Goal: Task Accomplishment & Management: Use online tool/utility

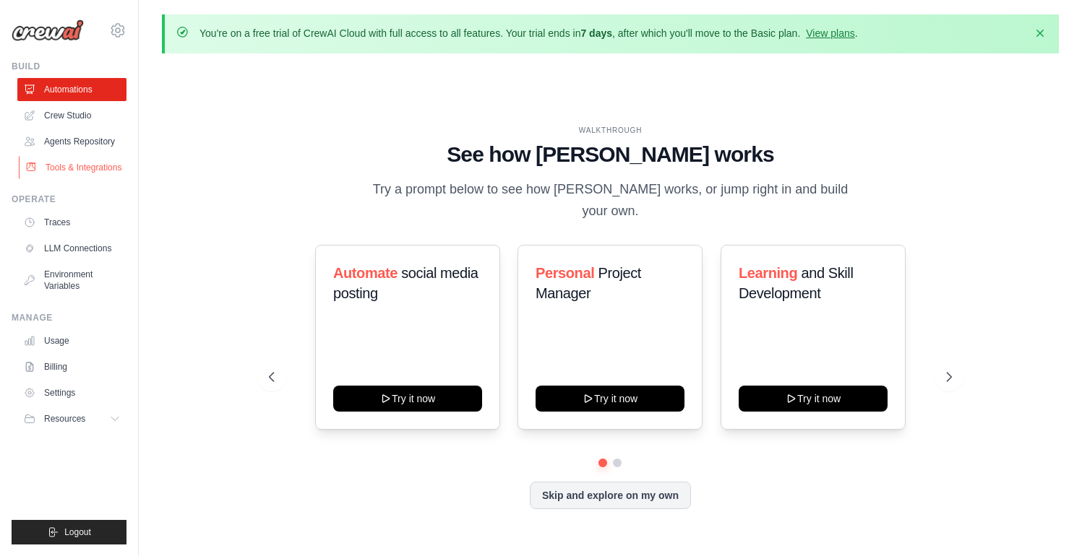
click at [87, 165] on link "Tools & Integrations" at bounding box center [73, 167] width 109 height 23
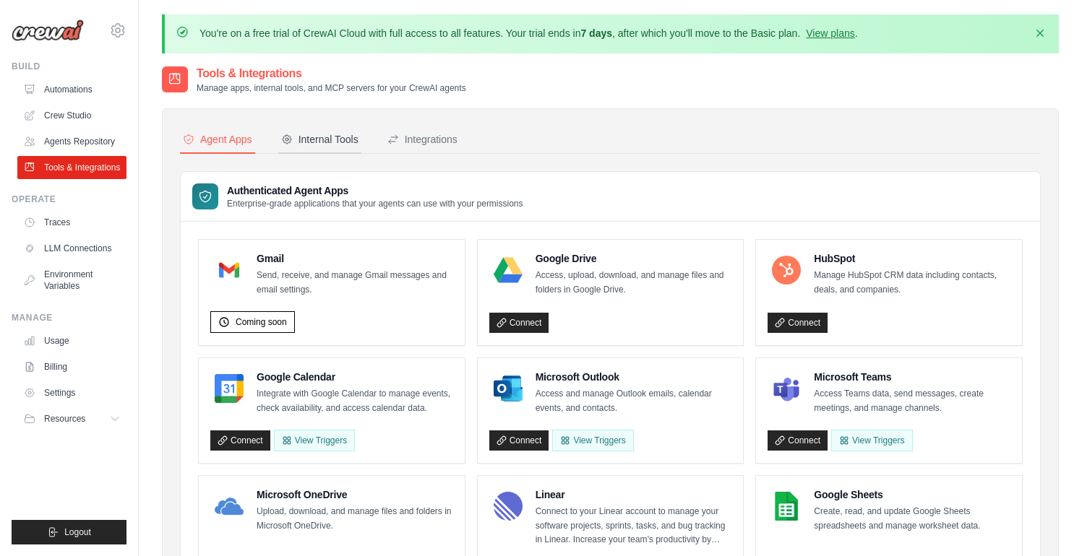
click at [348, 131] on button "Internal Tools" at bounding box center [319, 139] width 83 height 27
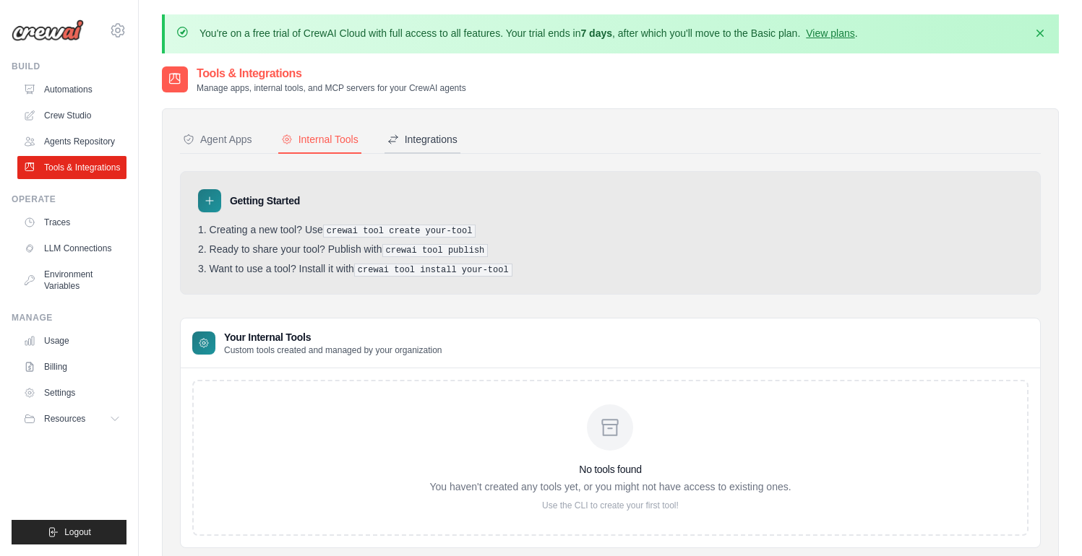
click at [437, 142] on div "Integrations" at bounding box center [422, 139] width 70 height 14
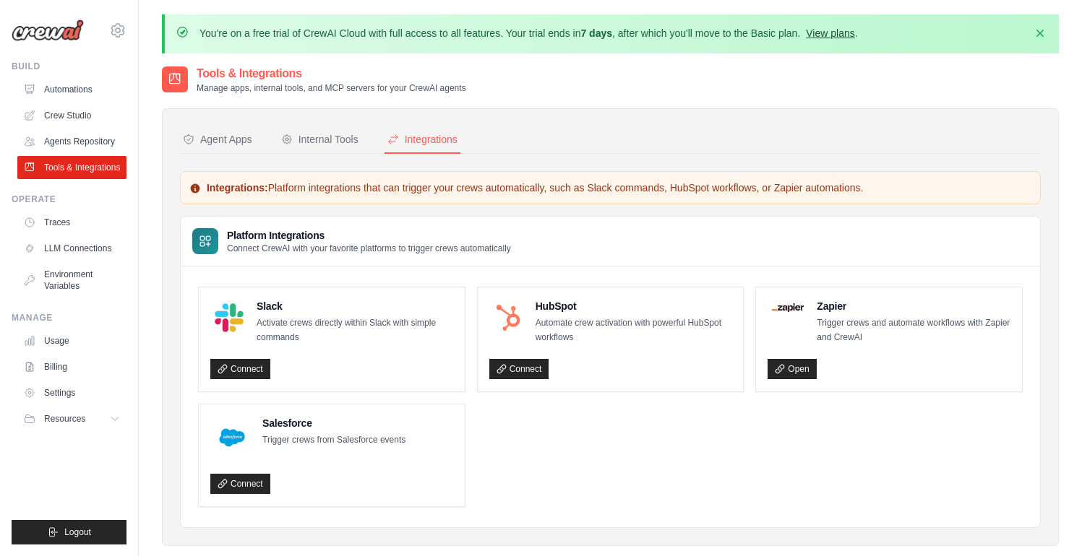
click at [840, 30] on link "View plans" at bounding box center [830, 33] width 48 height 12
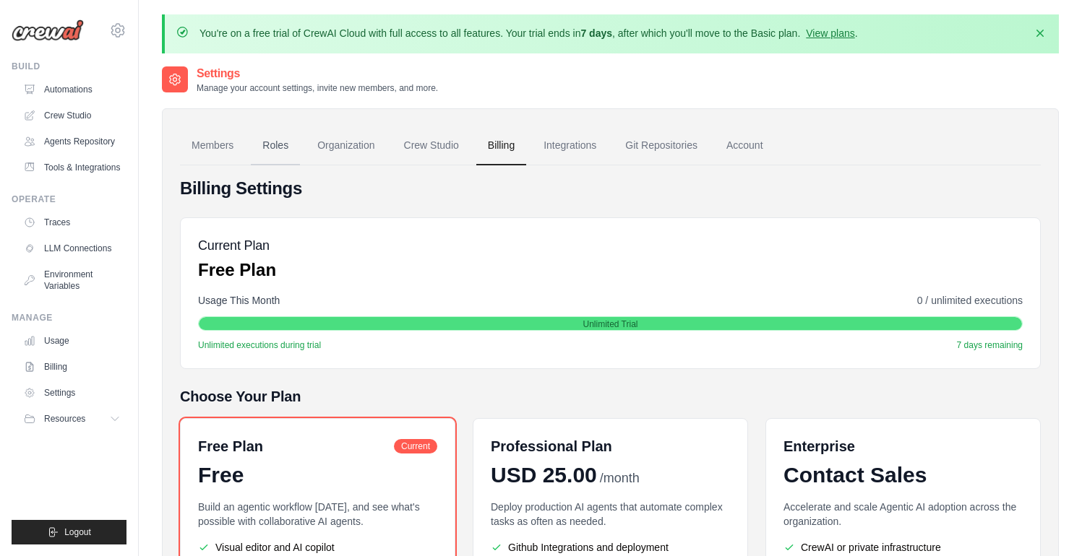
click at [275, 150] on link "Roles" at bounding box center [275, 145] width 49 height 39
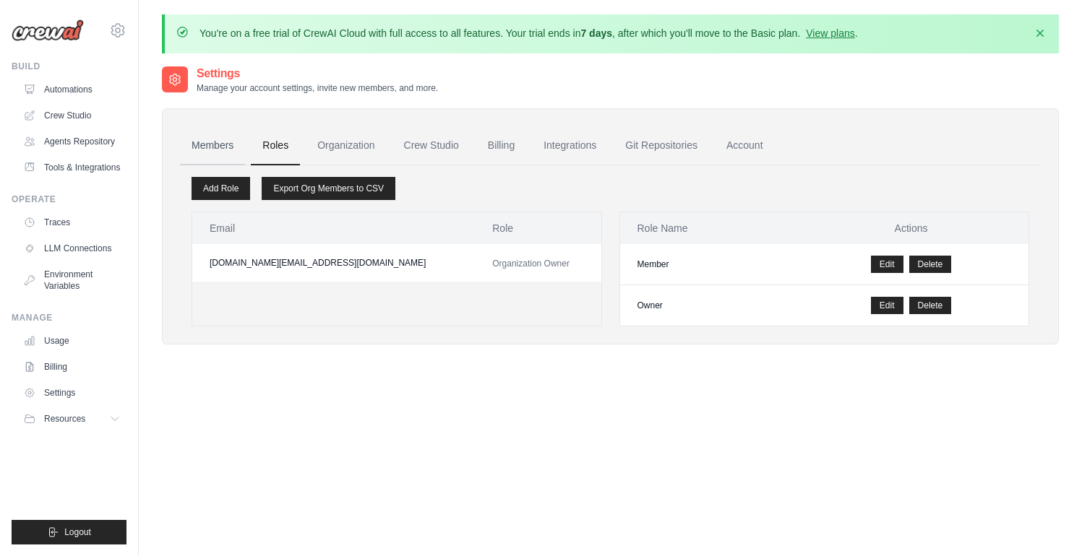
click at [189, 147] on link "Members" at bounding box center [212, 145] width 65 height 39
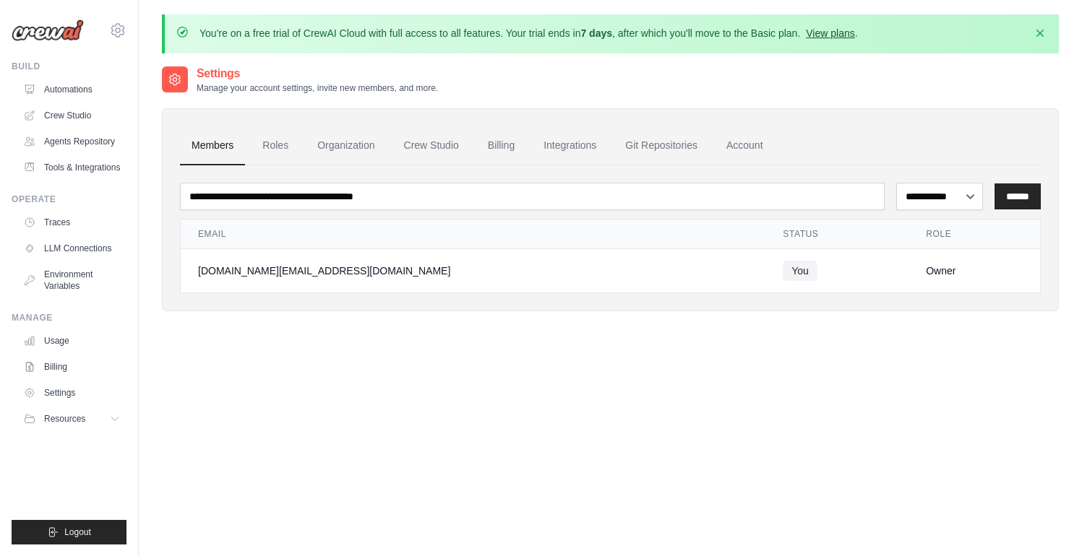
click at [840, 36] on link "View plans" at bounding box center [830, 33] width 48 height 12
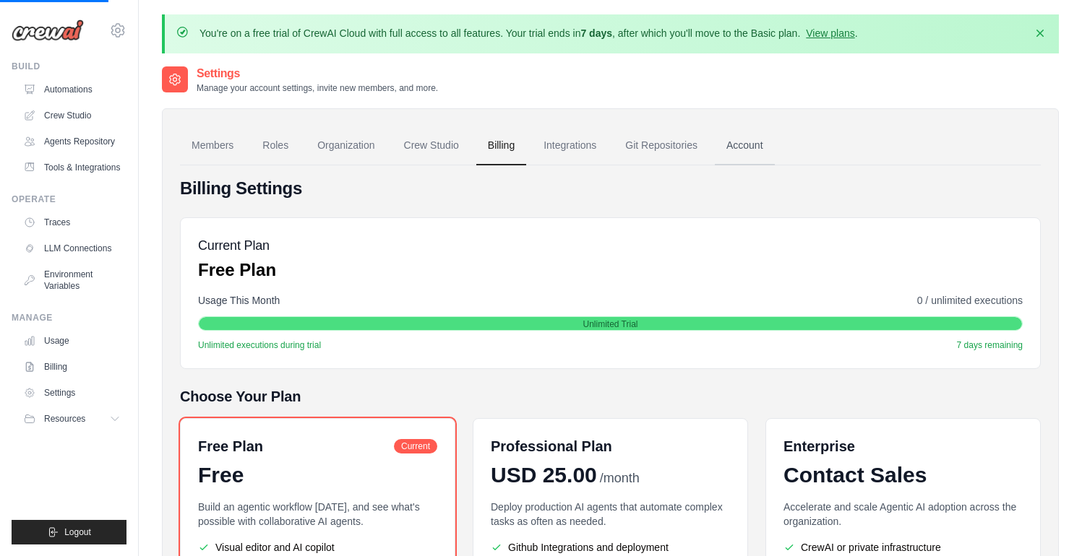
scroll to position [201, 0]
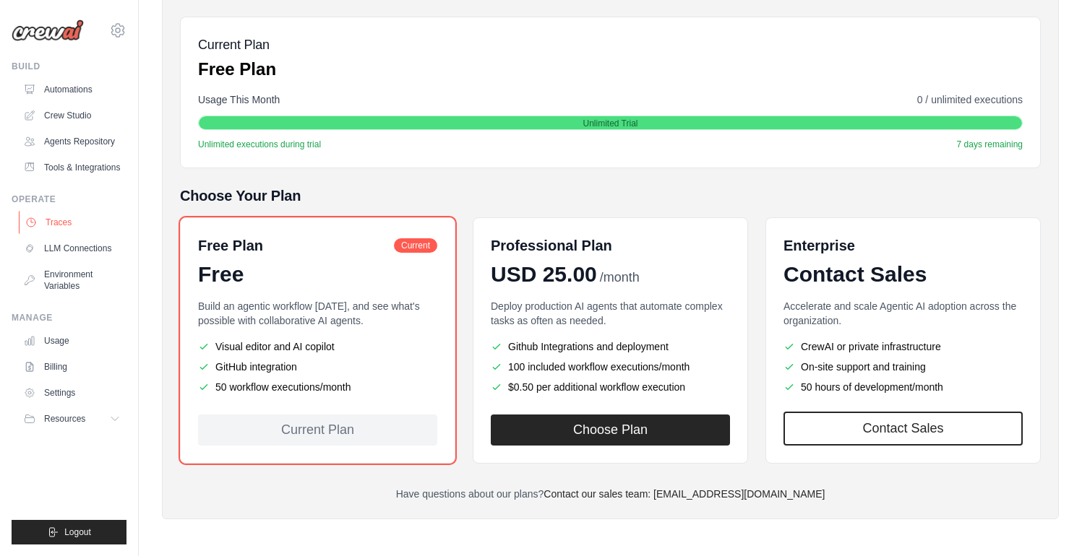
click at [66, 223] on link "Traces" at bounding box center [73, 222] width 109 height 23
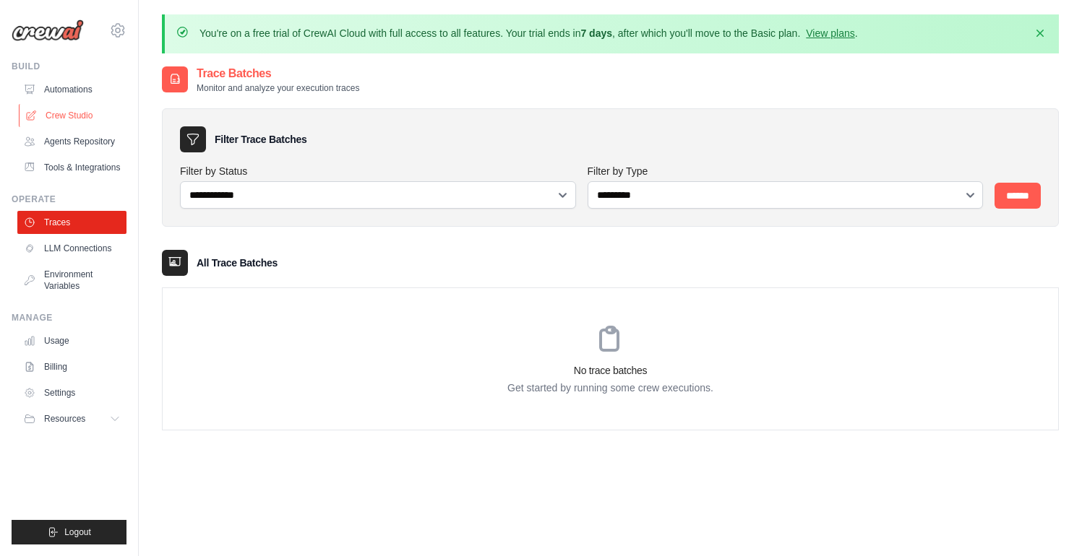
drag, startPoint x: 65, startPoint y: 108, endPoint x: 74, endPoint y: 110, distance: 8.8
click at [65, 108] on link "Crew Studio" at bounding box center [73, 115] width 109 height 23
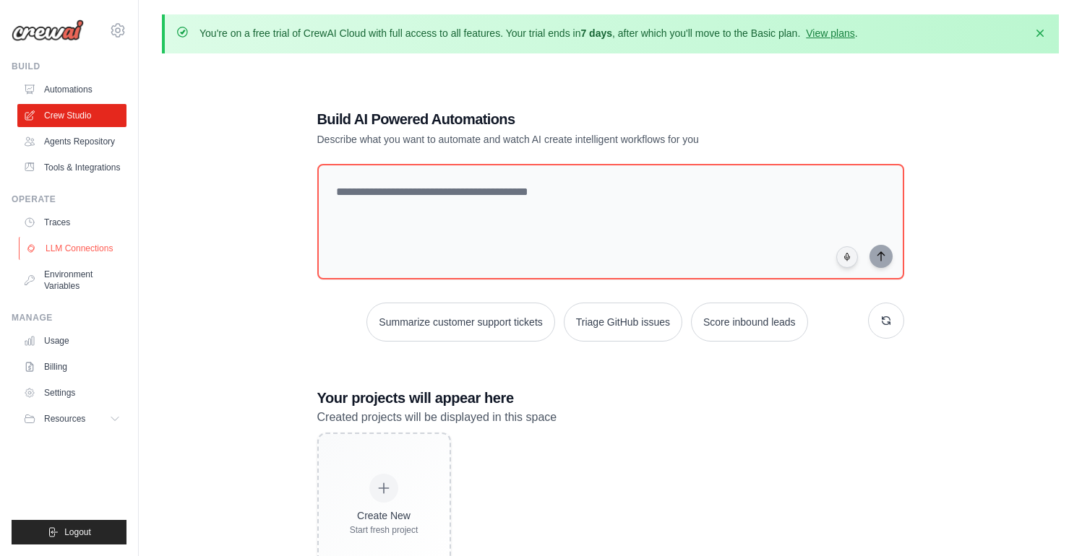
click at [92, 246] on link "LLM Connections" at bounding box center [73, 248] width 109 height 23
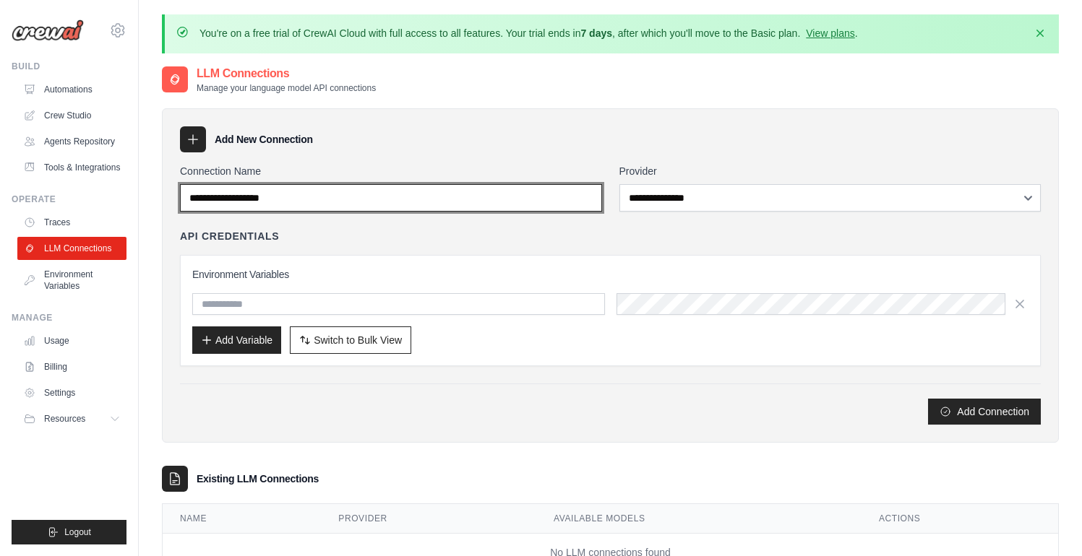
click at [524, 202] on input "Connection Name" at bounding box center [391, 197] width 422 height 27
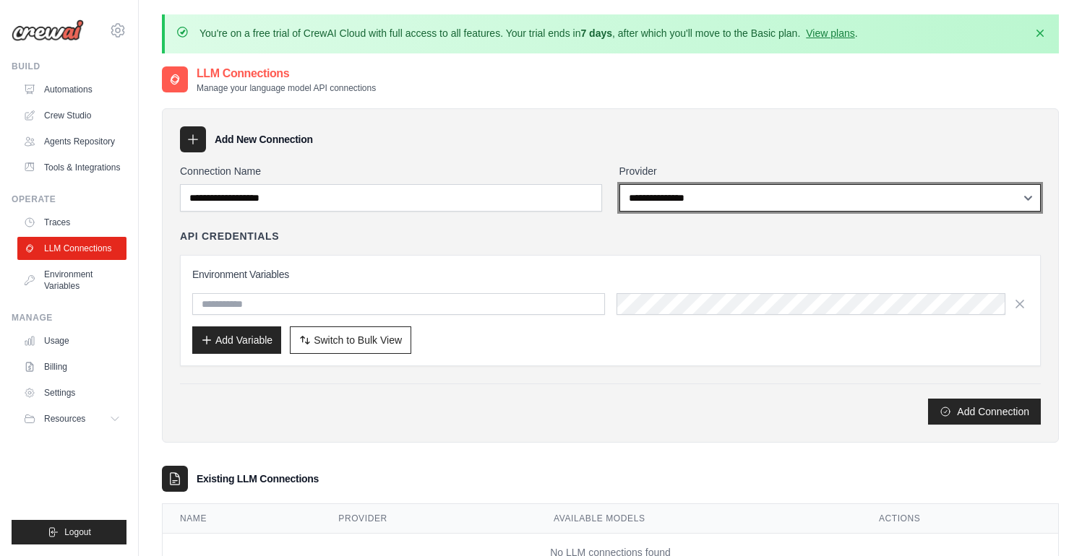
click at [757, 199] on select "**********" at bounding box center [830, 197] width 422 height 27
select select "****"
click at [619, 184] on select "**********" at bounding box center [830, 197] width 422 height 27
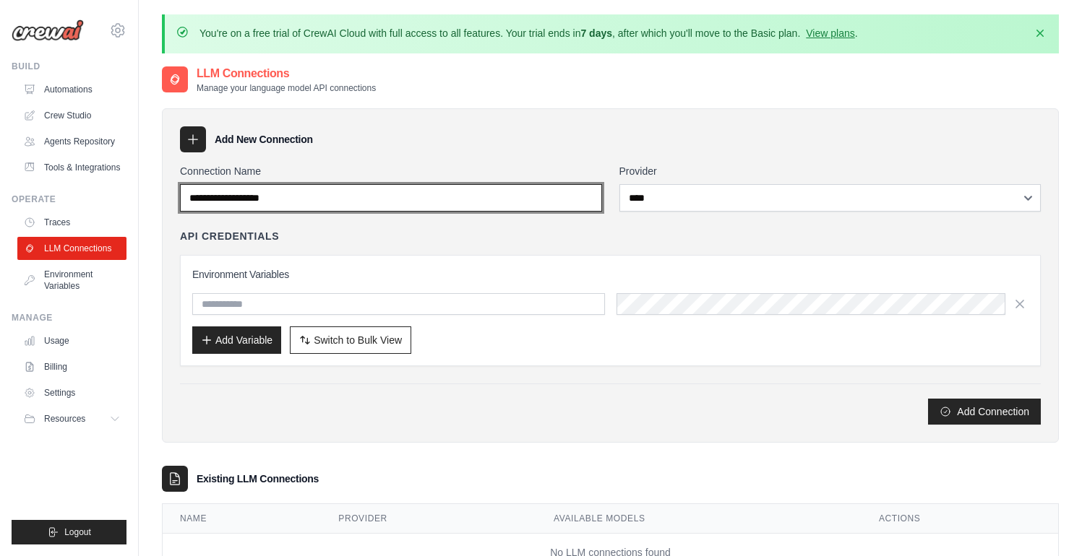
click at [514, 201] on input "Connection Name" at bounding box center [391, 197] width 422 height 27
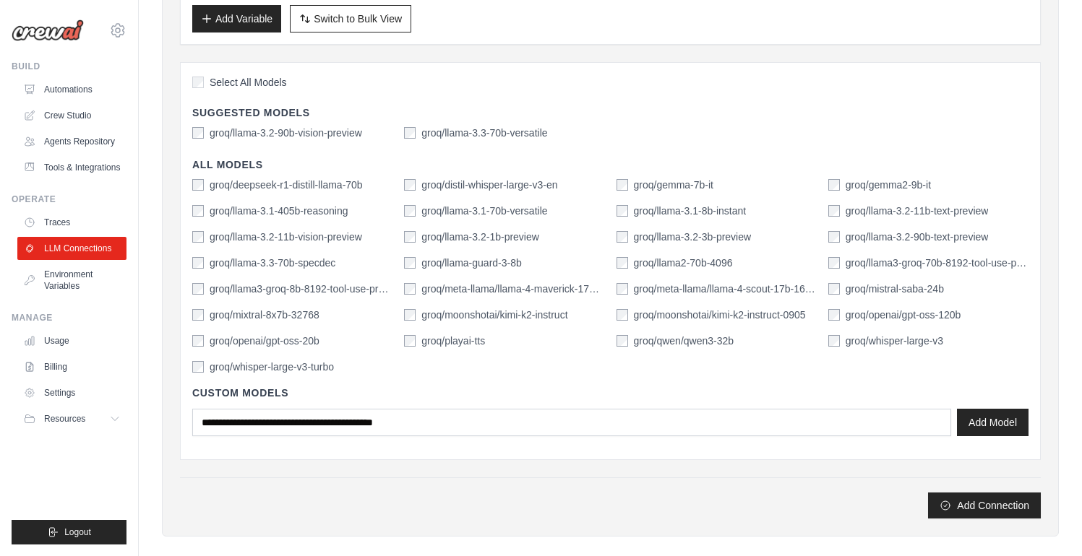
scroll to position [313, 0]
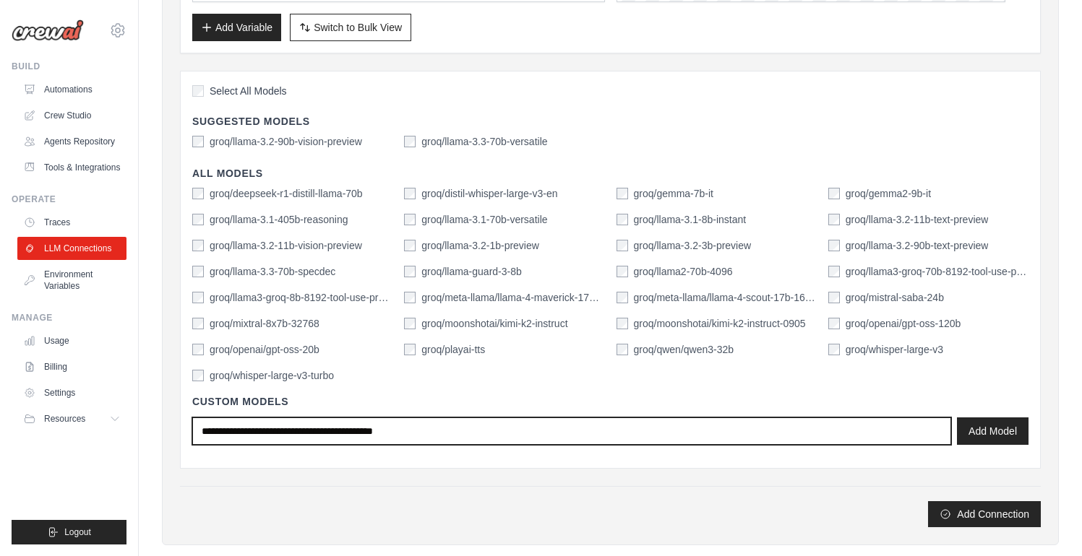
click at [568, 430] on input "text" at bounding box center [571, 431] width 759 height 27
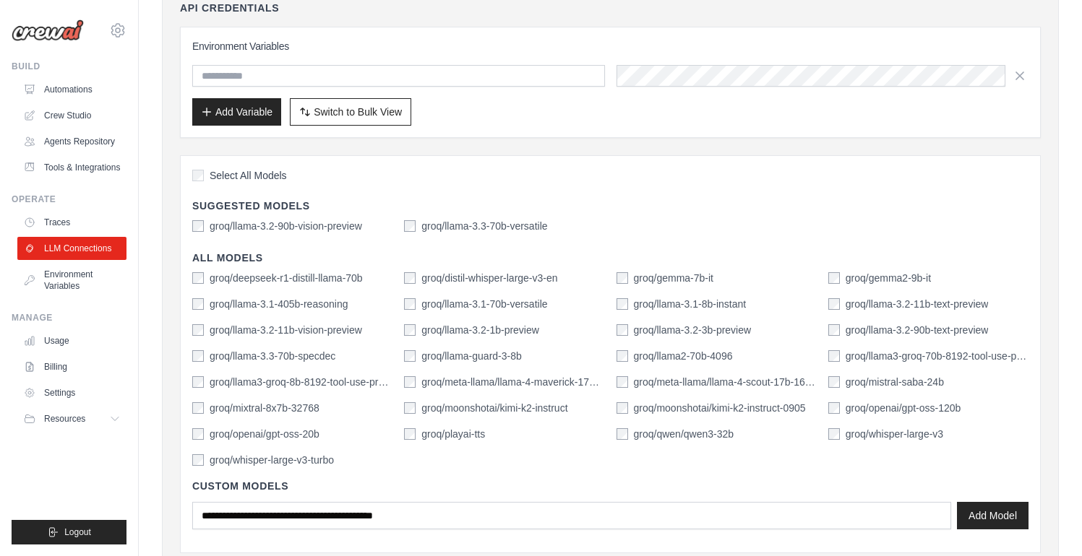
scroll to position [148, 0]
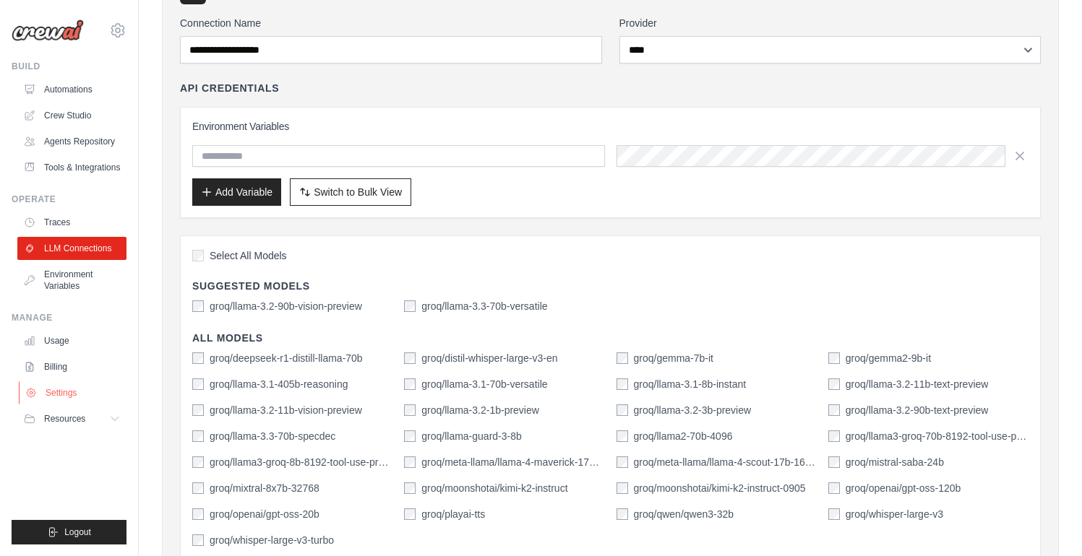
click at [83, 383] on link "Settings" at bounding box center [73, 393] width 109 height 23
click at [71, 367] on link "Billing" at bounding box center [73, 367] width 109 height 23
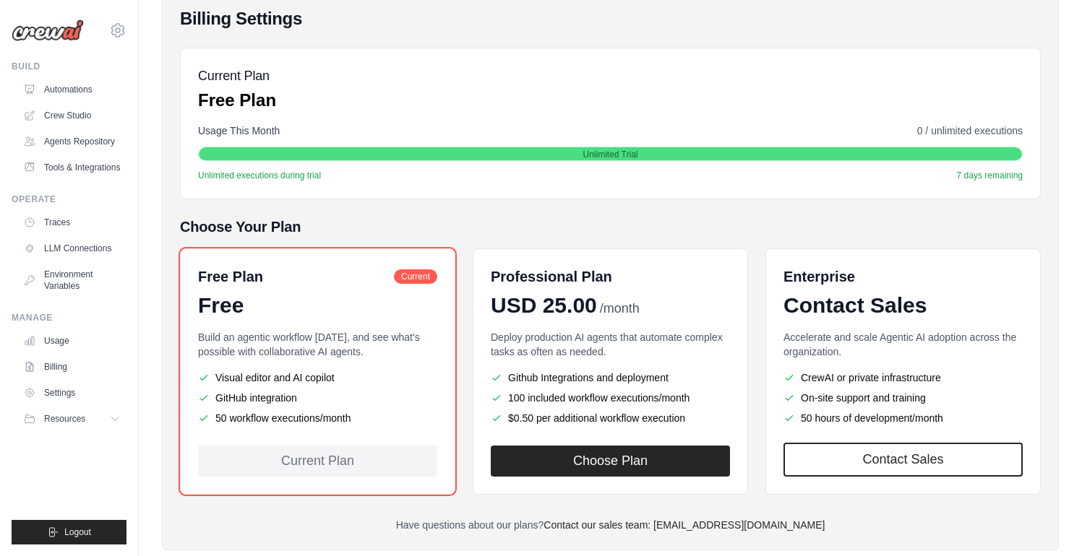
scroll to position [201, 0]
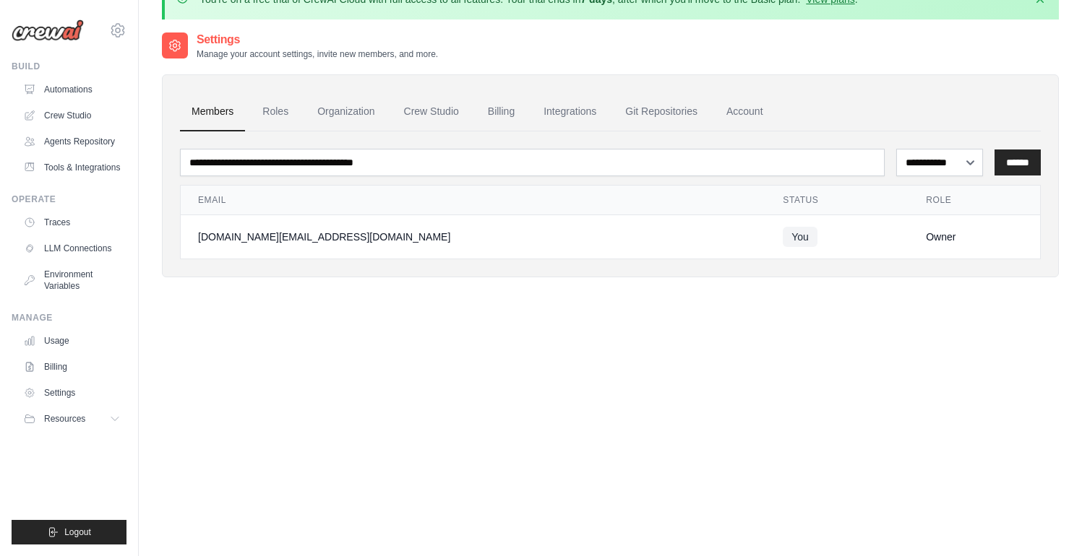
scroll to position [79, 0]
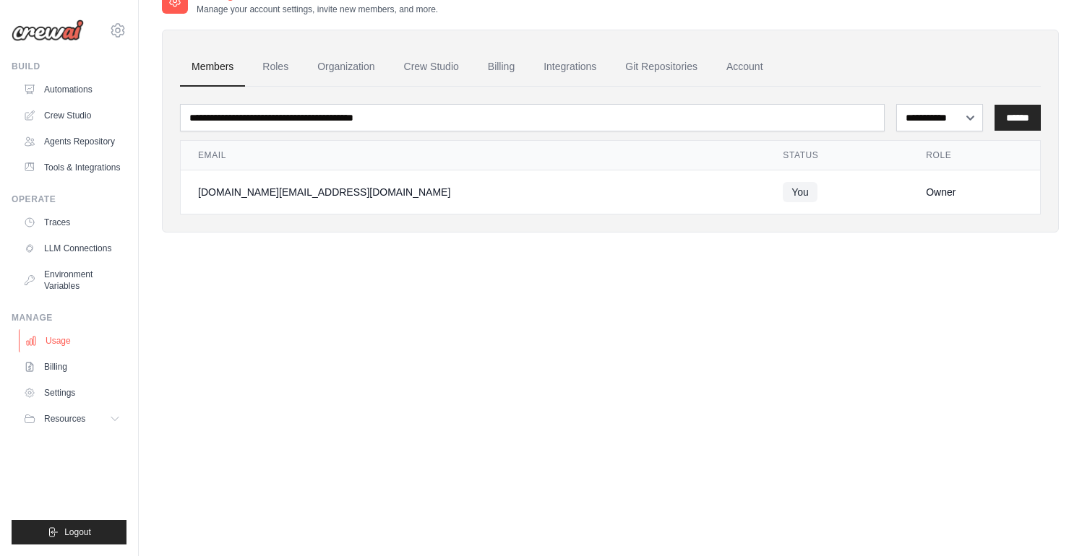
click at [65, 343] on link "Usage" at bounding box center [73, 340] width 109 height 23
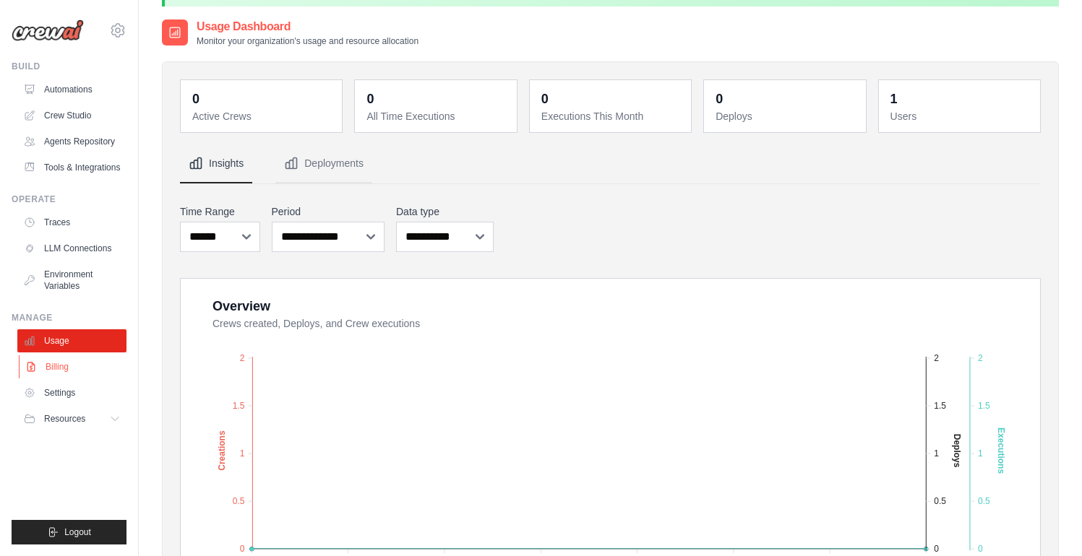
scroll to position [344, 0]
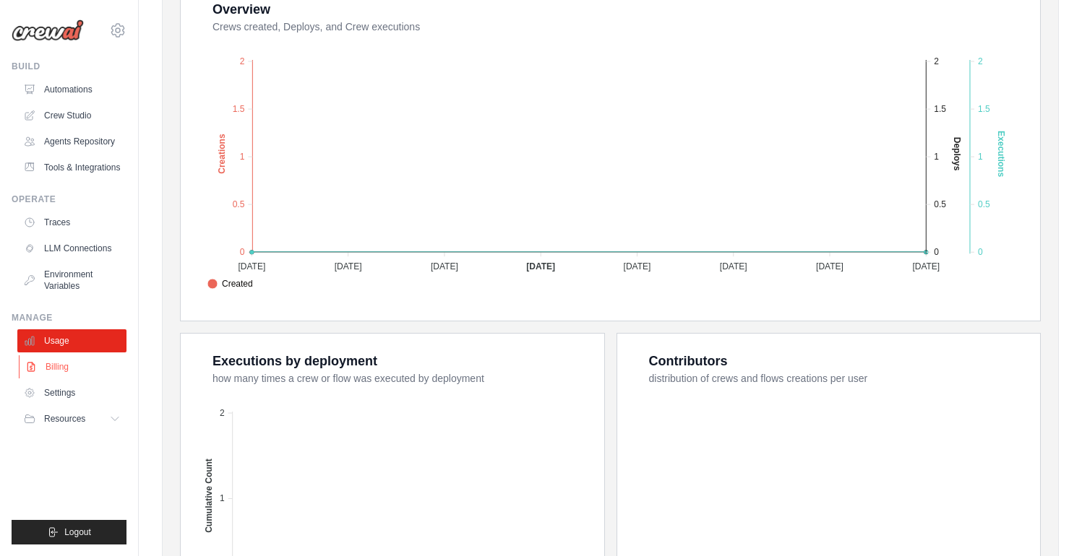
click at [77, 367] on link "Billing" at bounding box center [73, 367] width 109 height 23
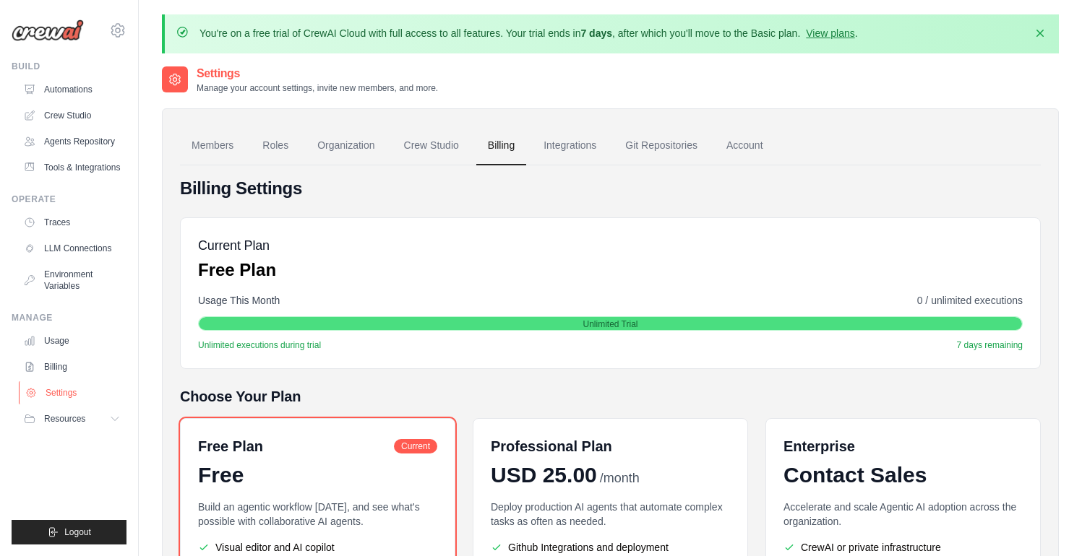
click at [45, 396] on link "Settings" at bounding box center [73, 393] width 109 height 23
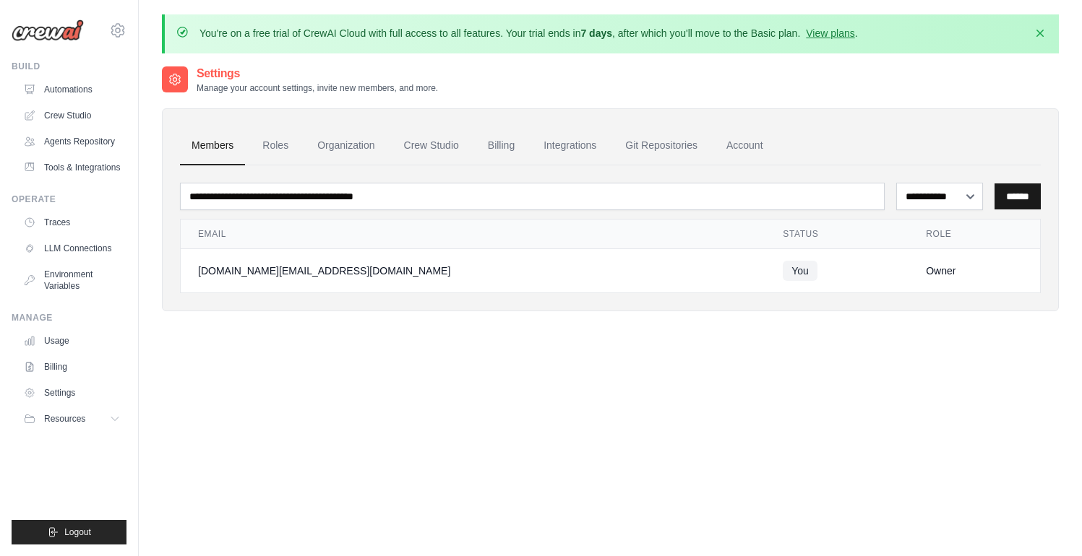
click at [1022, 199] on input "******" at bounding box center [1017, 197] width 46 height 26
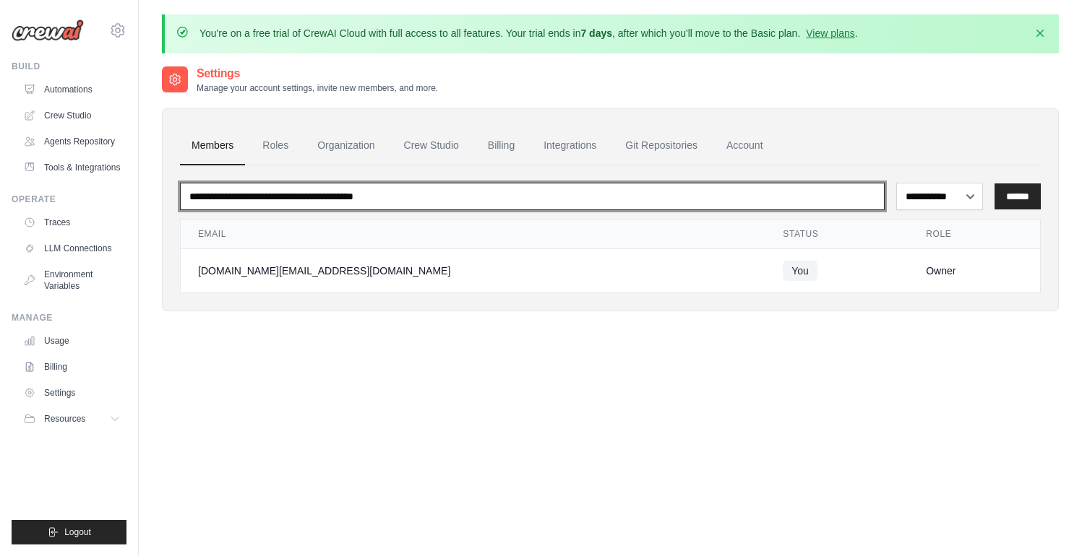
click at [569, 197] on input "email" at bounding box center [532, 196] width 705 height 27
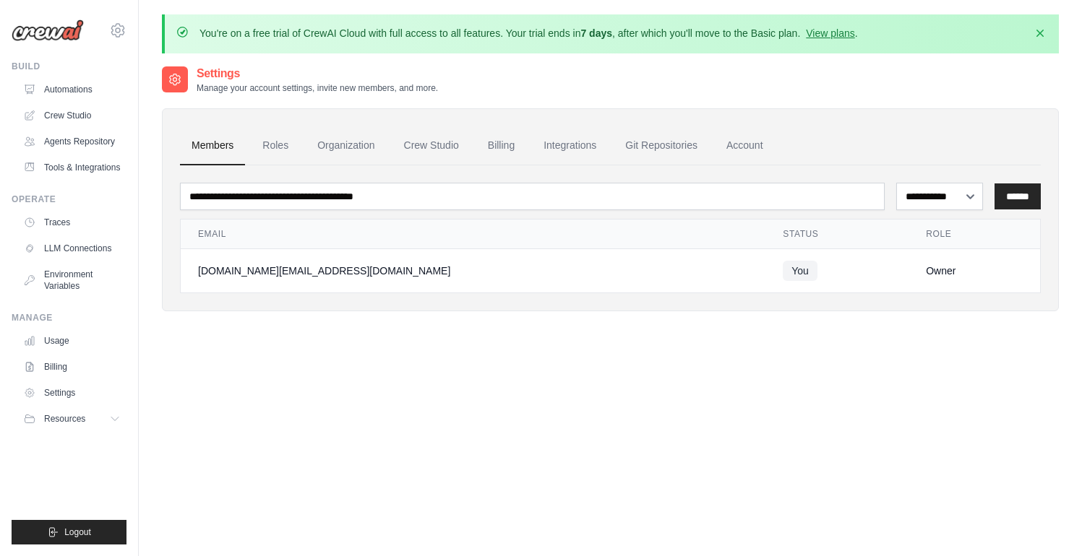
click at [626, 336] on div "**********" at bounding box center [610, 343] width 897 height 556
click at [929, 189] on select "**********" at bounding box center [939, 196] width 87 height 27
click at [123, 34] on icon at bounding box center [117, 30] width 17 height 17
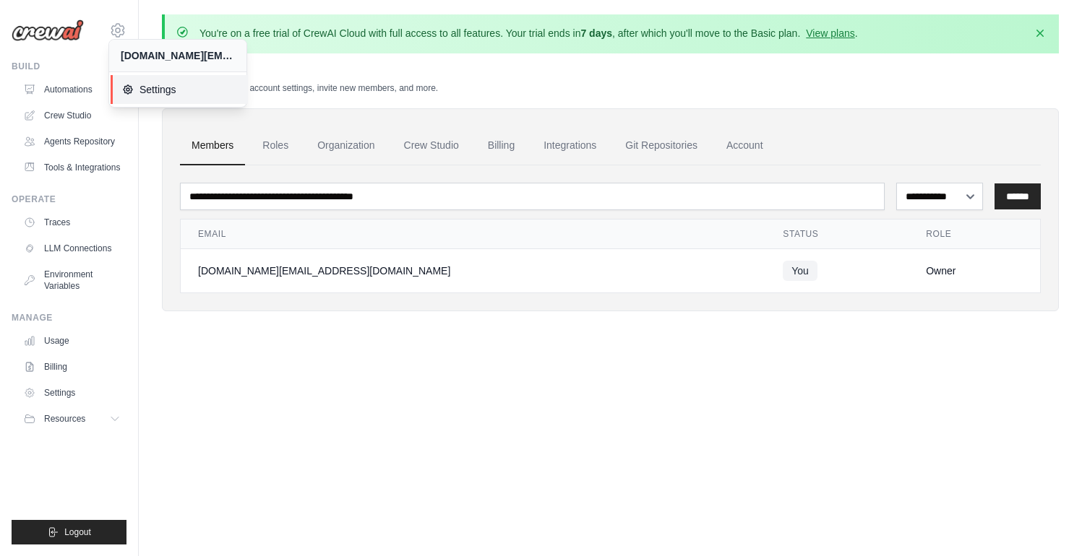
click at [149, 98] on link "Settings" at bounding box center [179, 89] width 137 height 29
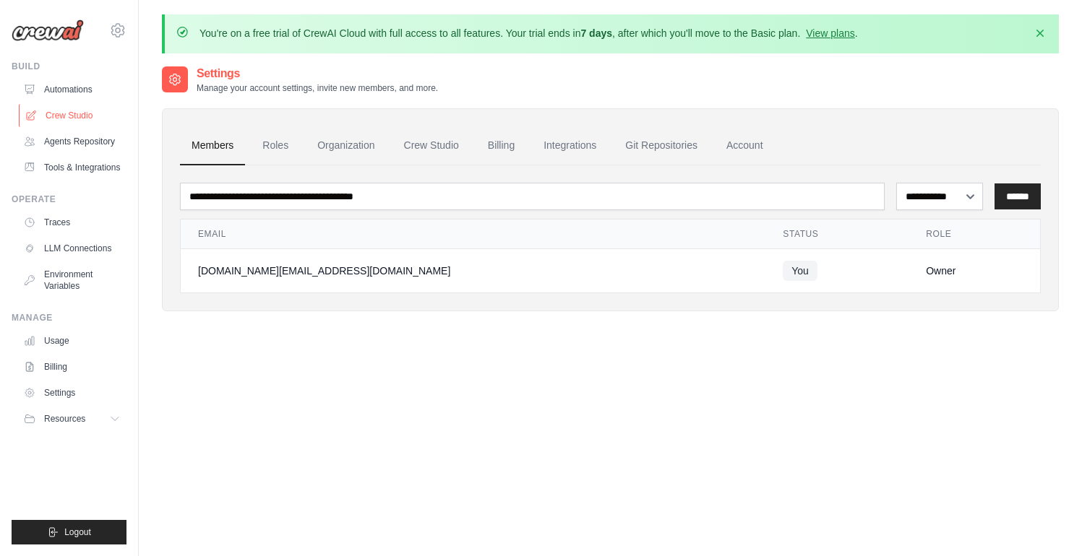
click at [61, 112] on link "Crew Studio" at bounding box center [73, 115] width 109 height 23
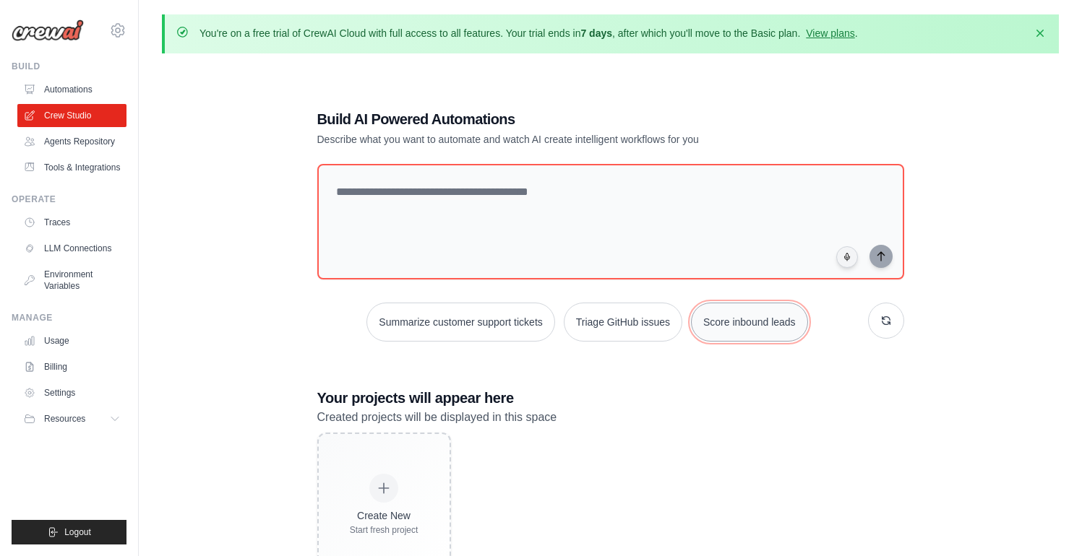
click at [733, 330] on button "Score inbound leads" at bounding box center [749, 322] width 117 height 39
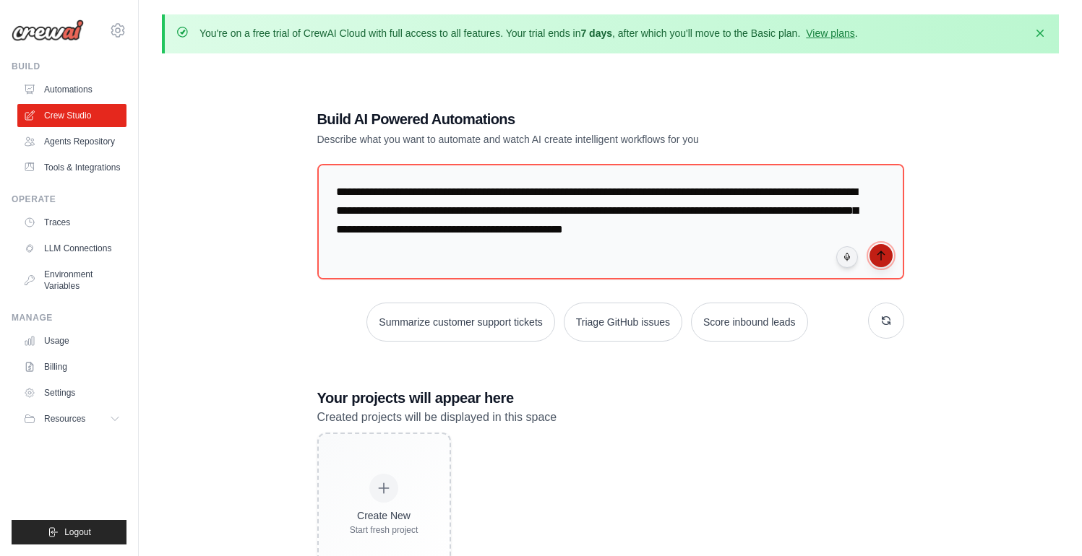
click at [881, 261] on button "submit" at bounding box center [880, 255] width 23 height 23
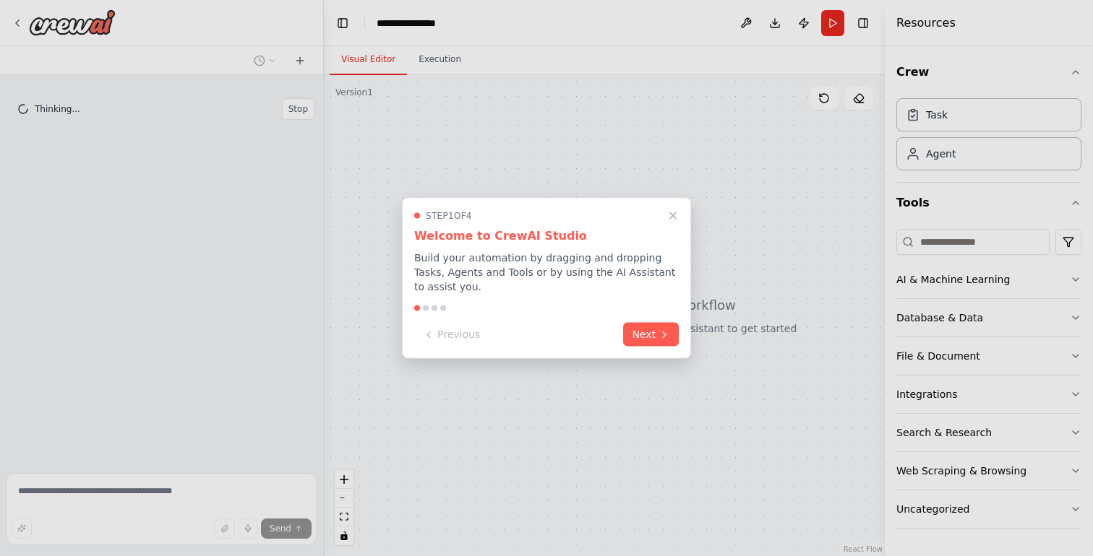
click at [663, 333] on icon at bounding box center [664, 335] width 12 height 12
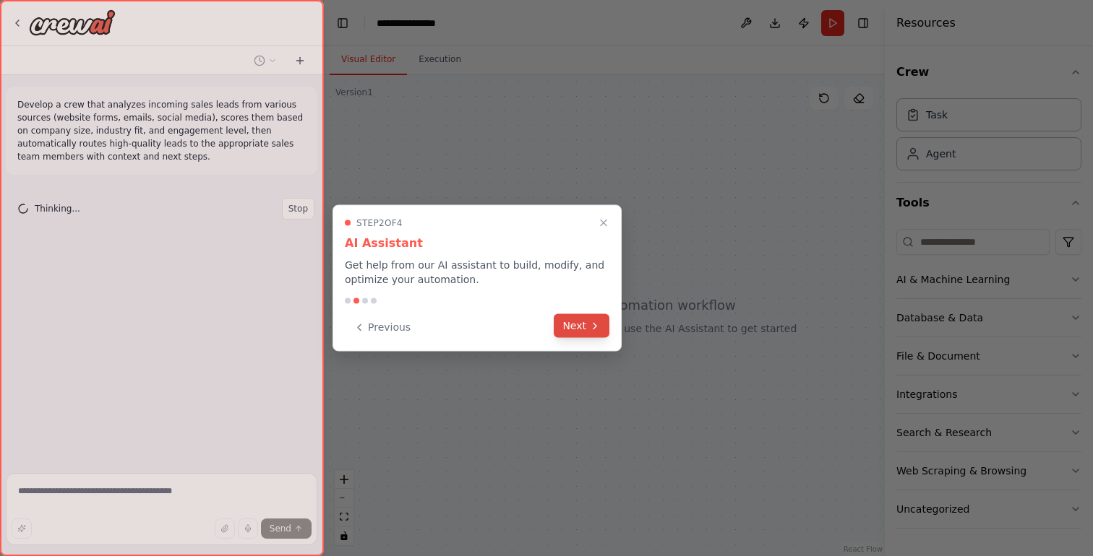
click at [586, 329] on button "Next" at bounding box center [581, 326] width 56 height 24
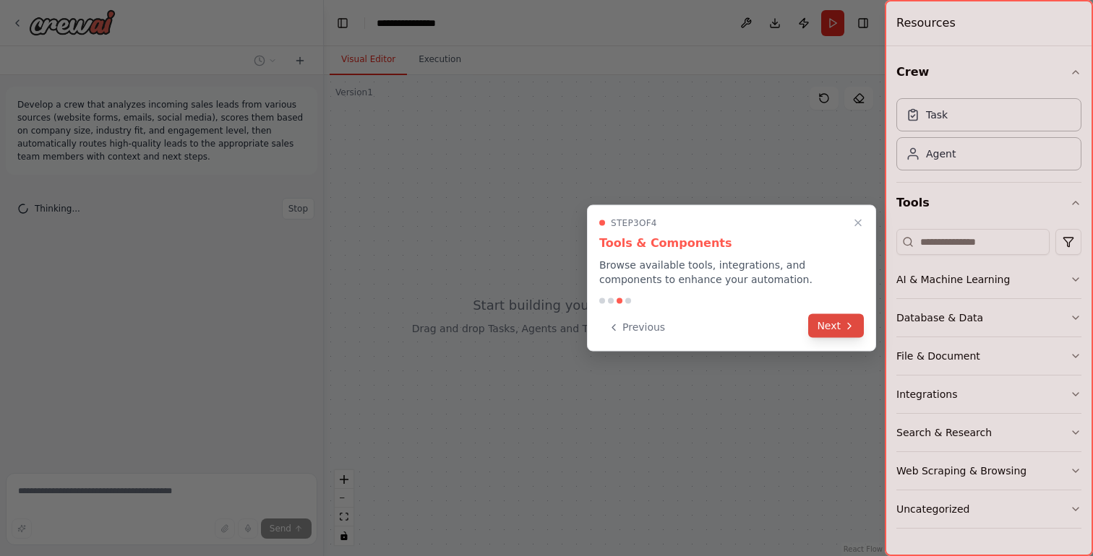
click at [840, 326] on button "Next" at bounding box center [836, 326] width 56 height 24
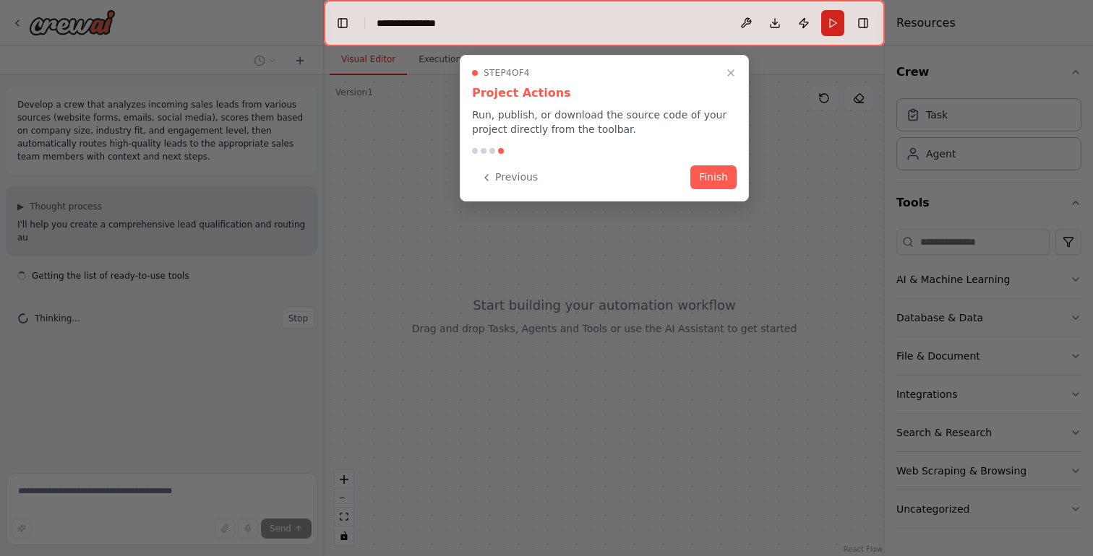
click at [716, 181] on button "Finish" at bounding box center [713, 177] width 46 height 24
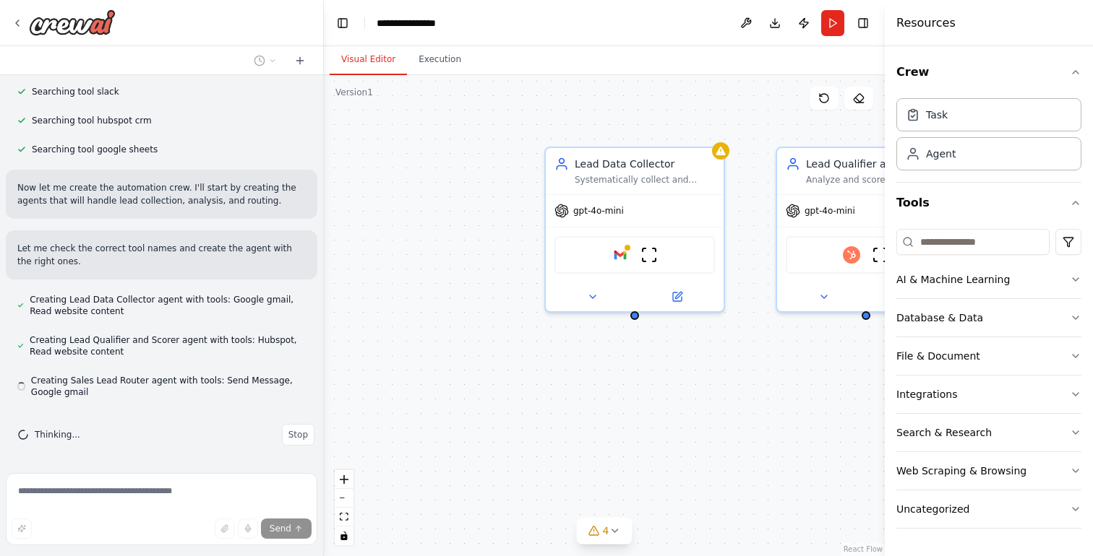
scroll to position [316, 0]
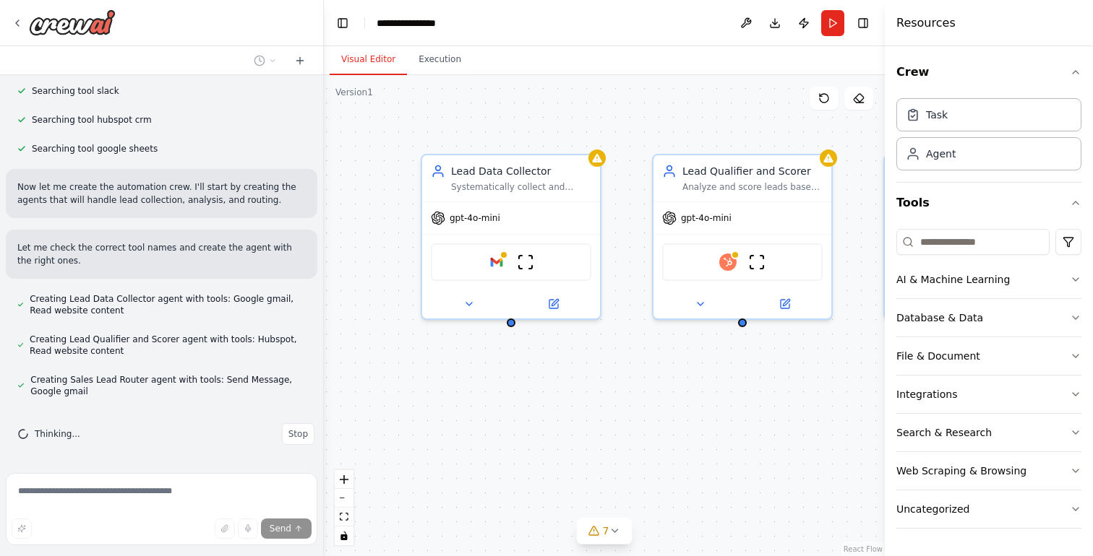
drag, startPoint x: 735, startPoint y: 399, endPoint x: 561, endPoint y: 408, distance: 173.6
click at [561, 408] on div "Lead Data Collector Systematically collect and consolidate incoming leads from …" at bounding box center [604, 315] width 561 height 481
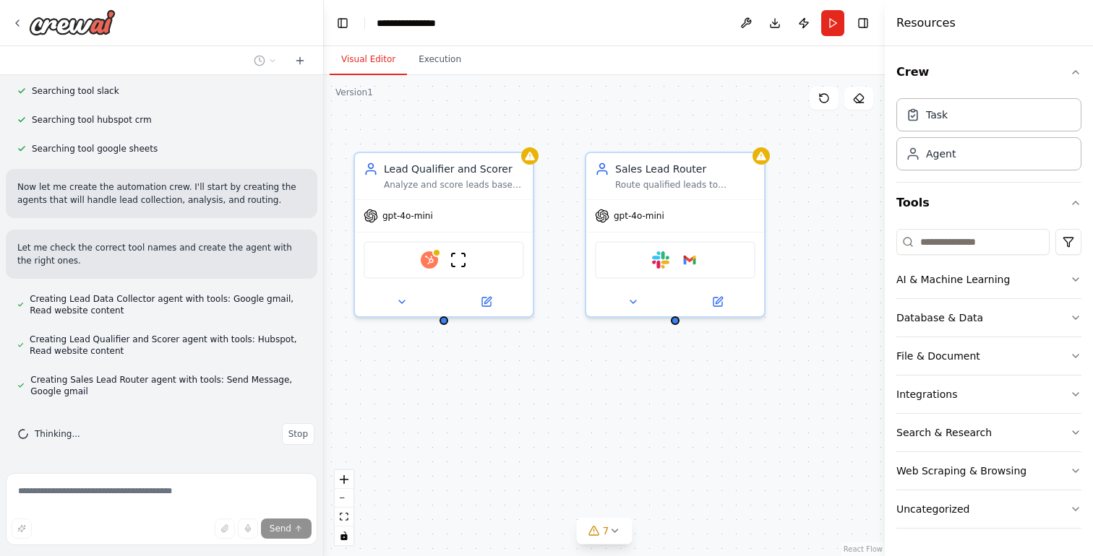
drag, startPoint x: 738, startPoint y: 422, endPoint x: 447, endPoint y: 418, distance: 290.5
click at [447, 418] on div "Lead Data Collector Systematically collect and consolidate incoming leads from …" at bounding box center [604, 315] width 561 height 481
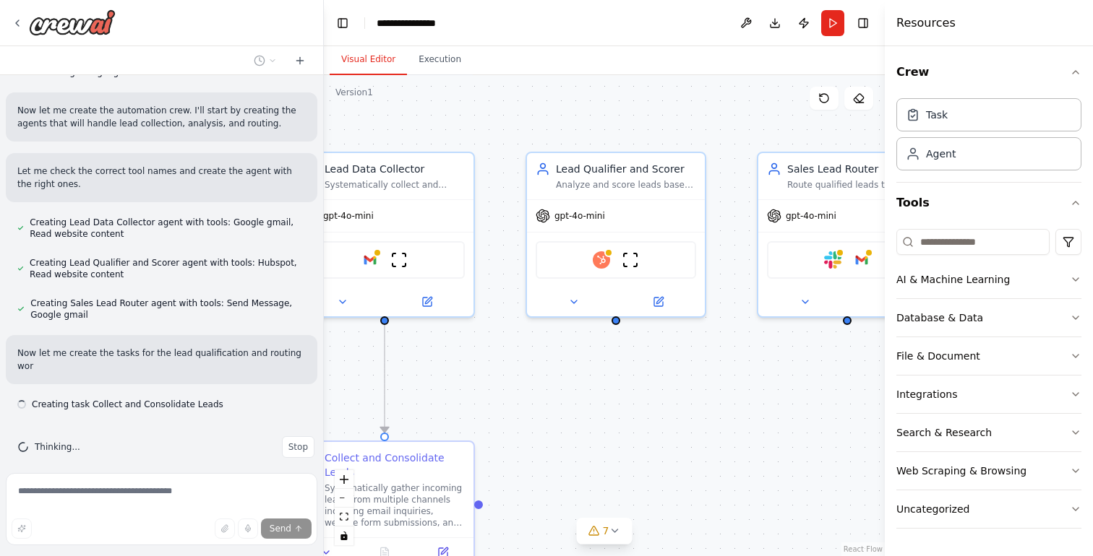
scroll to position [406, 0]
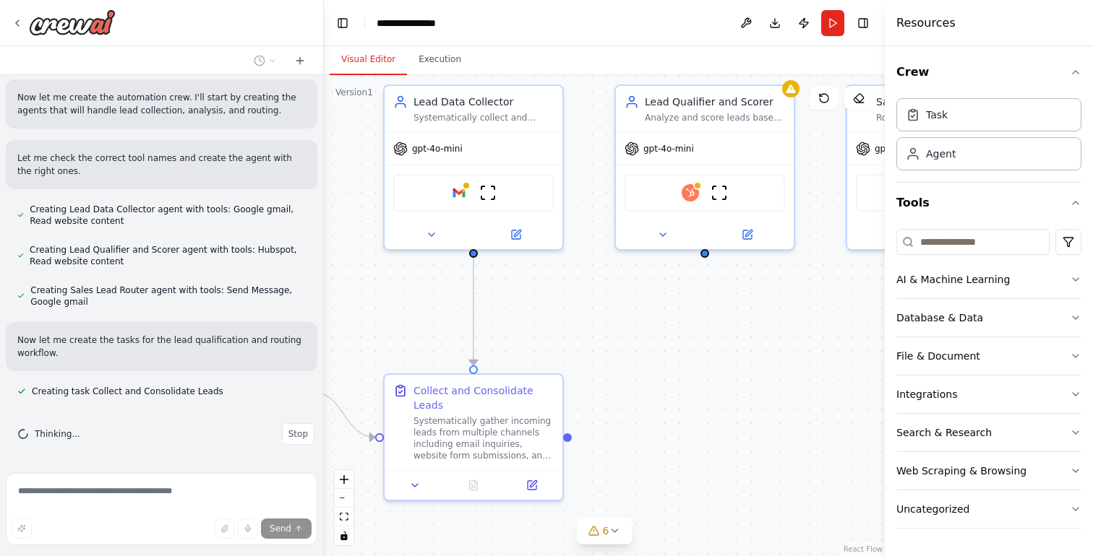
drag, startPoint x: 587, startPoint y: 415, endPoint x: 847, endPoint y: 348, distance: 268.0
click at [847, 348] on div ".deletable-edge-delete-btn { width: 20px; height: 20px; border: 0px solid #ffff…" at bounding box center [604, 315] width 561 height 481
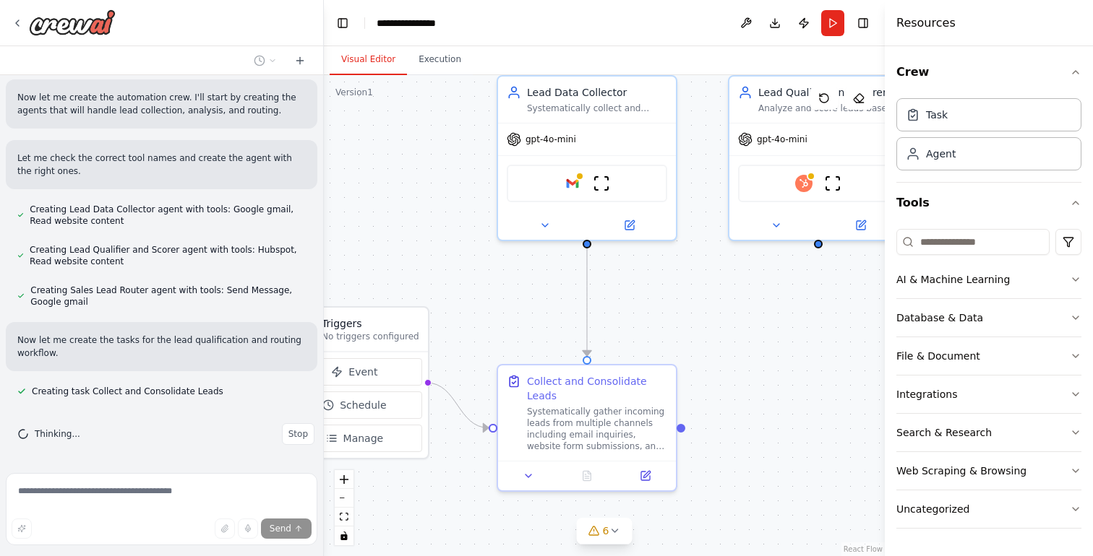
drag, startPoint x: 759, startPoint y: 355, endPoint x: 888, endPoint y: 355, distance: 129.3
click at [913, 355] on div "Develop a crew that analyzes incoming sales leads from various sources (website…" at bounding box center [546, 278] width 1093 height 556
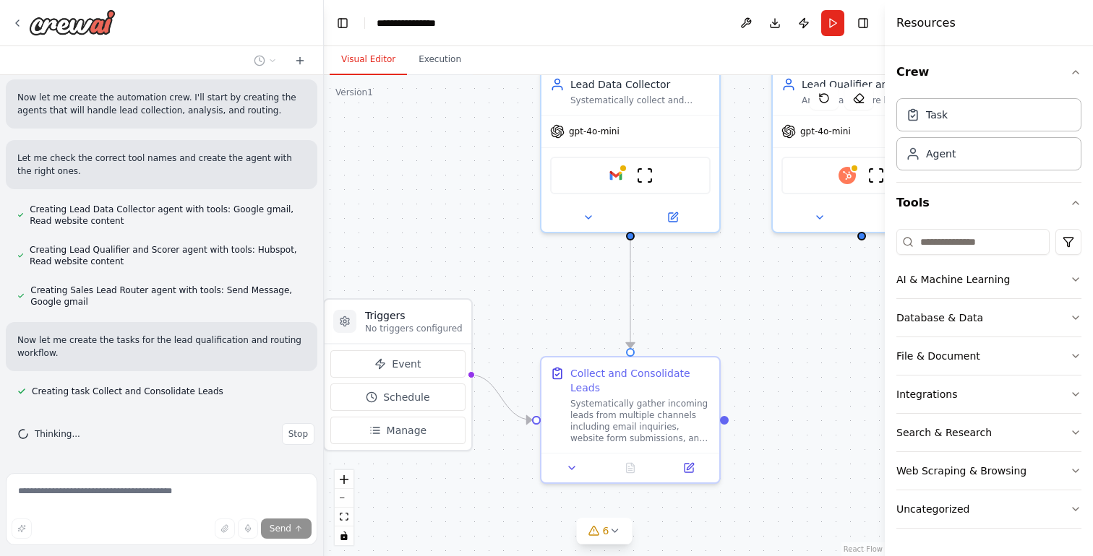
drag, startPoint x: 549, startPoint y: 286, endPoint x: 459, endPoint y: 286, distance: 90.3
click at [456, 285] on div ".deletable-edge-delete-btn { width: 20px; height: 20px; border: 0px solid #ffff…" at bounding box center [604, 315] width 561 height 481
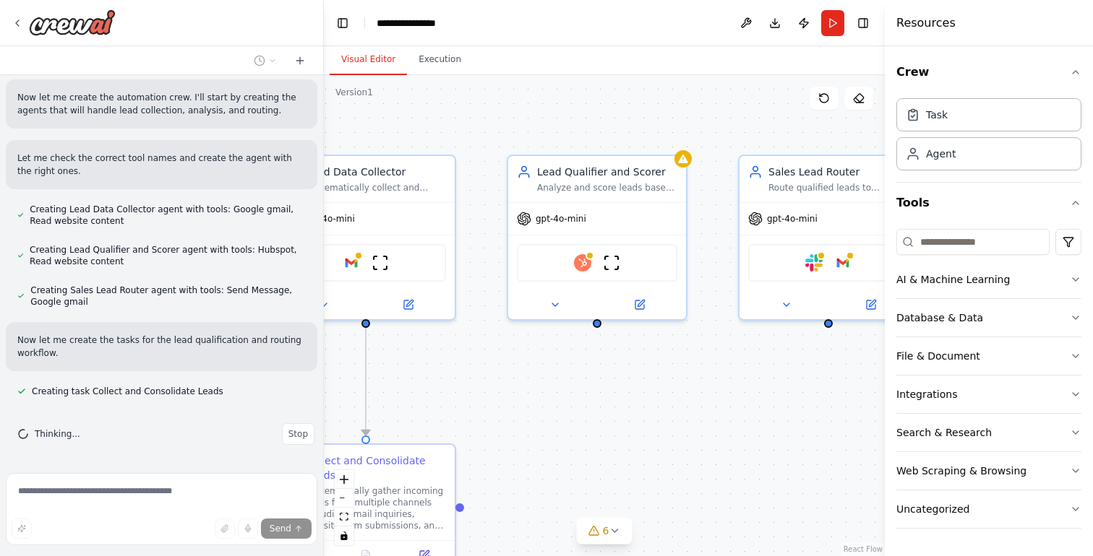
drag, startPoint x: 802, startPoint y: 316, endPoint x: 587, endPoint y: 411, distance: 235.2
click at [569, 410] on div ".deletable-edge-delete-btn { width: 20px; height: 20px; border: 0px solid #ffff…" at bounding box center [604, 315] width 561 height 481
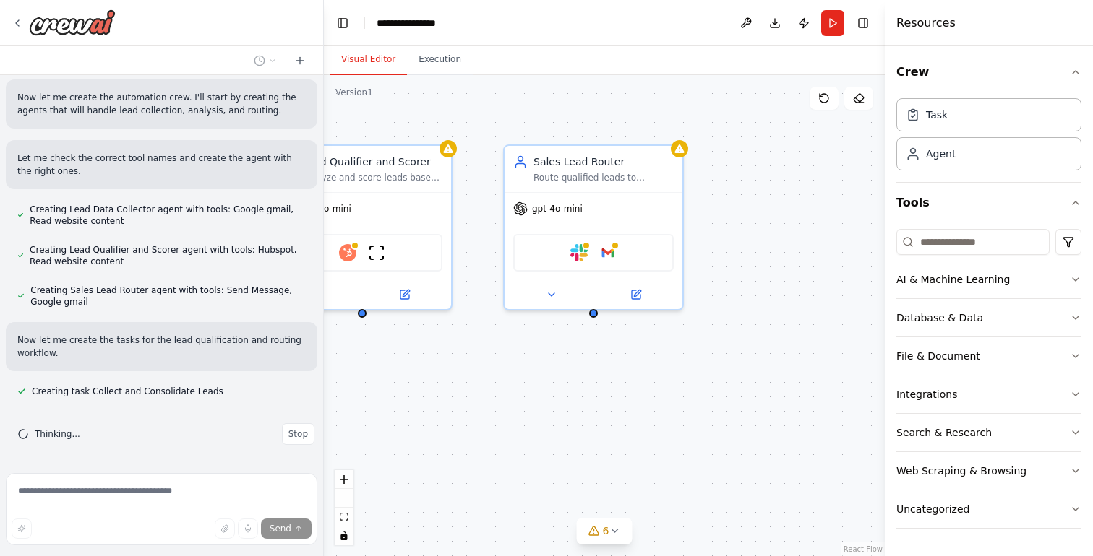
drag, startPoint x: 751, startPoint y: 420, endPoint x: 499, endPoint y: 403, distance: 252.7
click at [499, 403] on div ".deletable-edge-delete-btn { width: 20px; height: 20px; border: 0px solid #ffff…" at bounding box center [604, 315] width 561 height 481
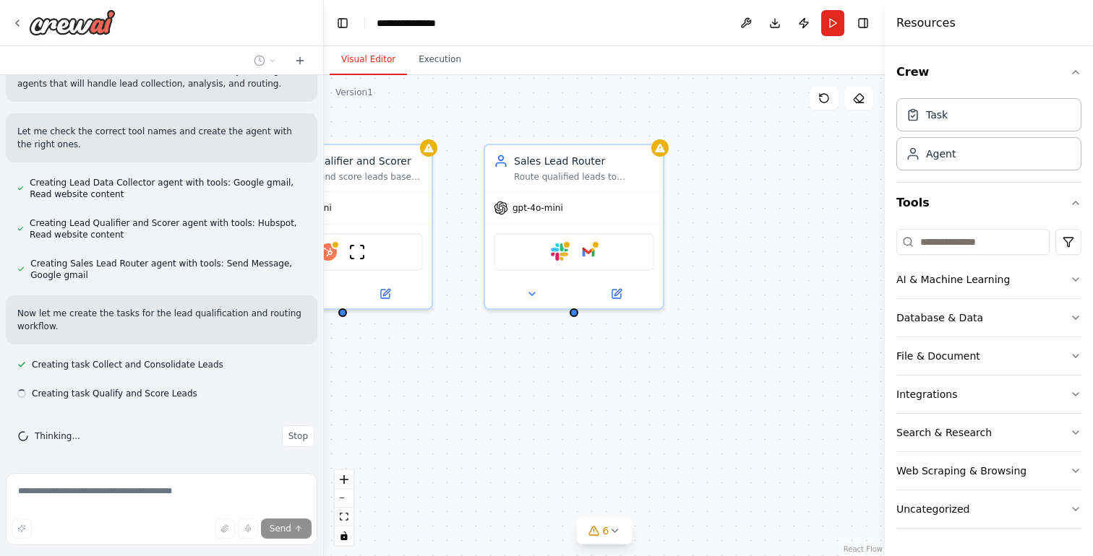
scroll to position [435, 0]
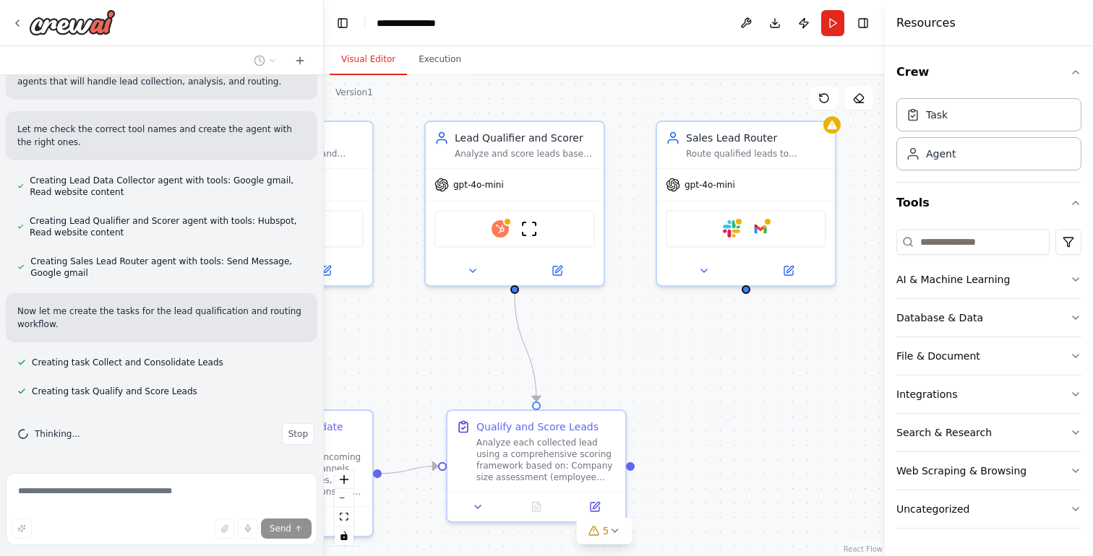
drag, startPoint x: 678, startPoint y: 392, endPoint x: 792, endPoint y: 376, distance: 115.3
click at [795, 376] on div ".deletable-edge-delete-btn { width: 20px; height: 20px; border: 0px solid #ffff…" at bounding box center [604, 315] width 561 height 481
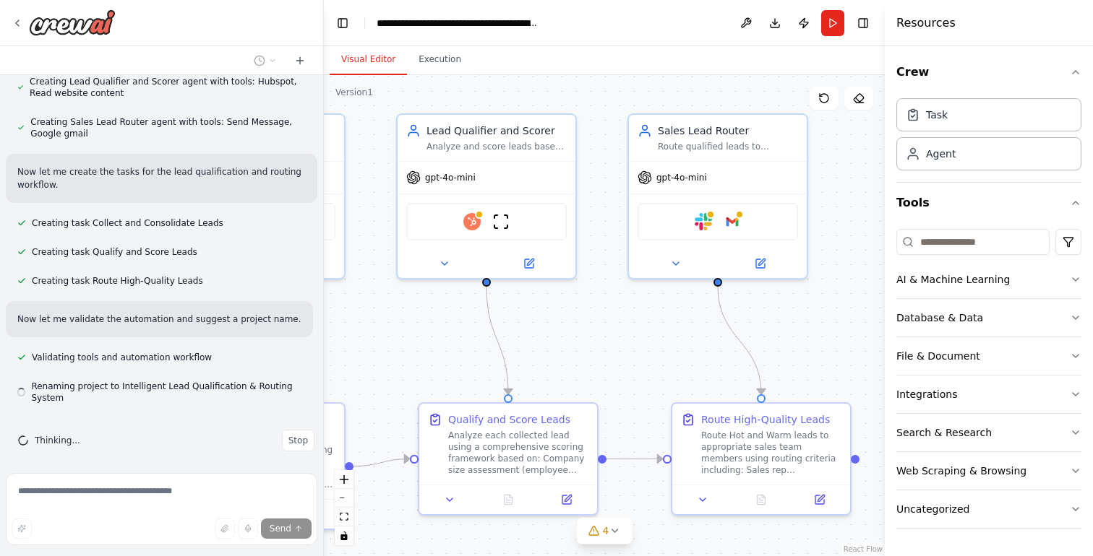
scroll to position [581, 0]
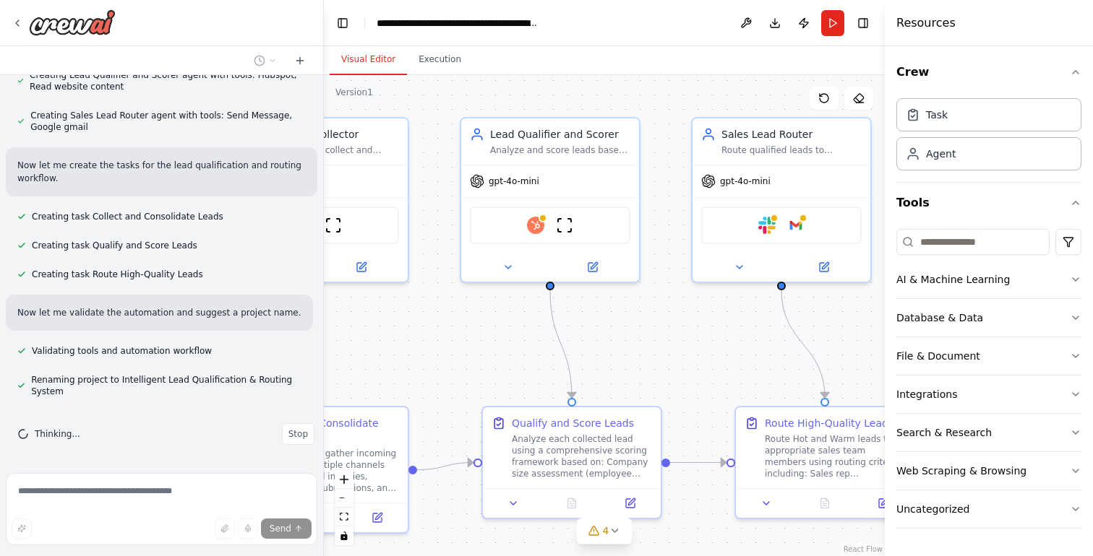
click at [707, 350] on div ".deletable-edge-delete-btn { width: 20px; height: 20px; border: 0px solid #ffff…" at bounding box center [604, 315] width 561 height 481
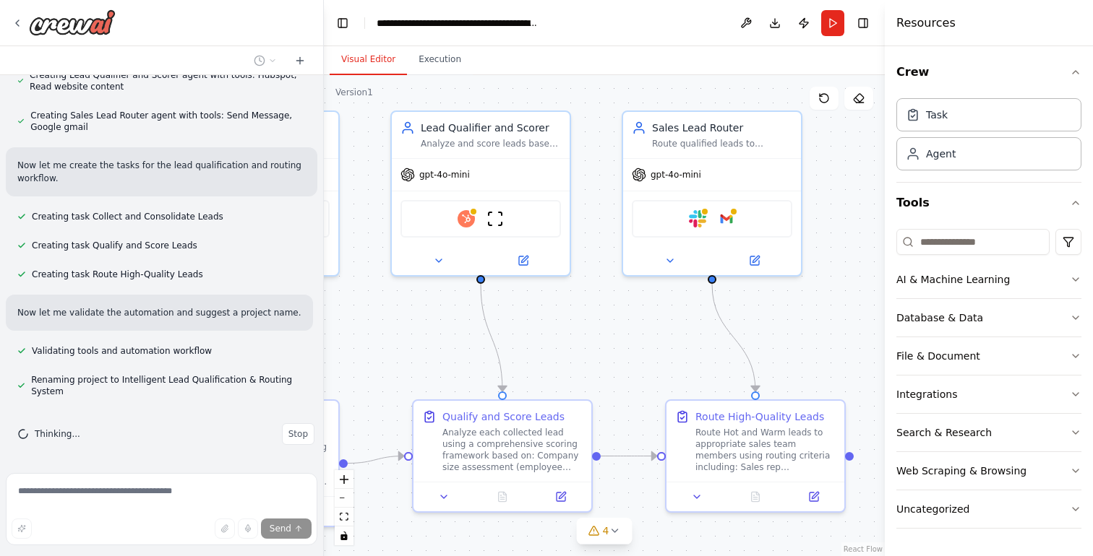
drag, startPoint x: 700, startPoint y: 351, endPoint x: 631, endPoint y: 345, distance: 69.6
click at [631, 345] on div ".deletable-edge-delete-btn { width: 20px; height: 20px; border: 0px solid #ffff…" at bounding box center [604, 315] width 561 height 481
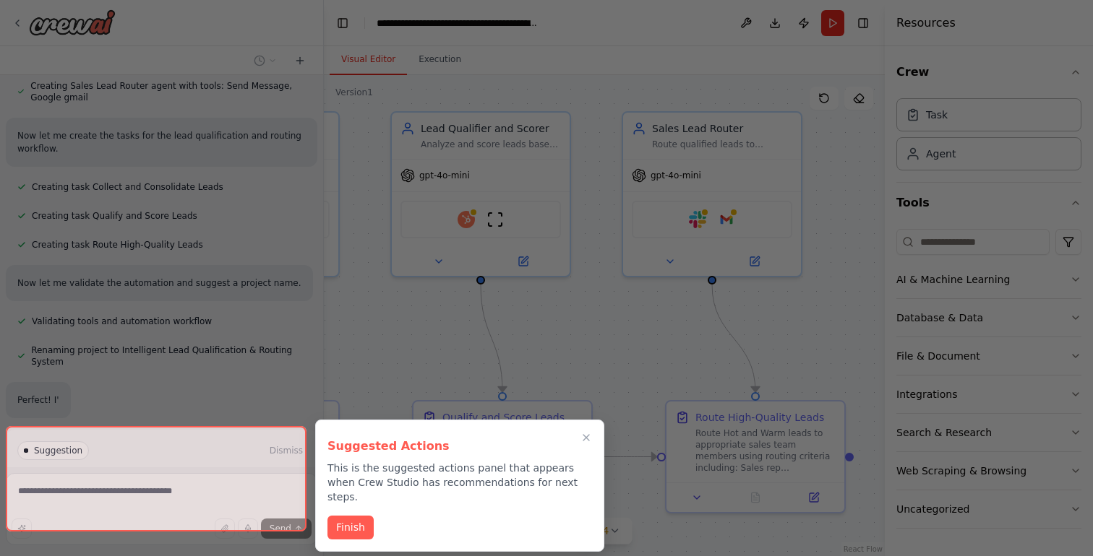
scroll to position [616, 0]
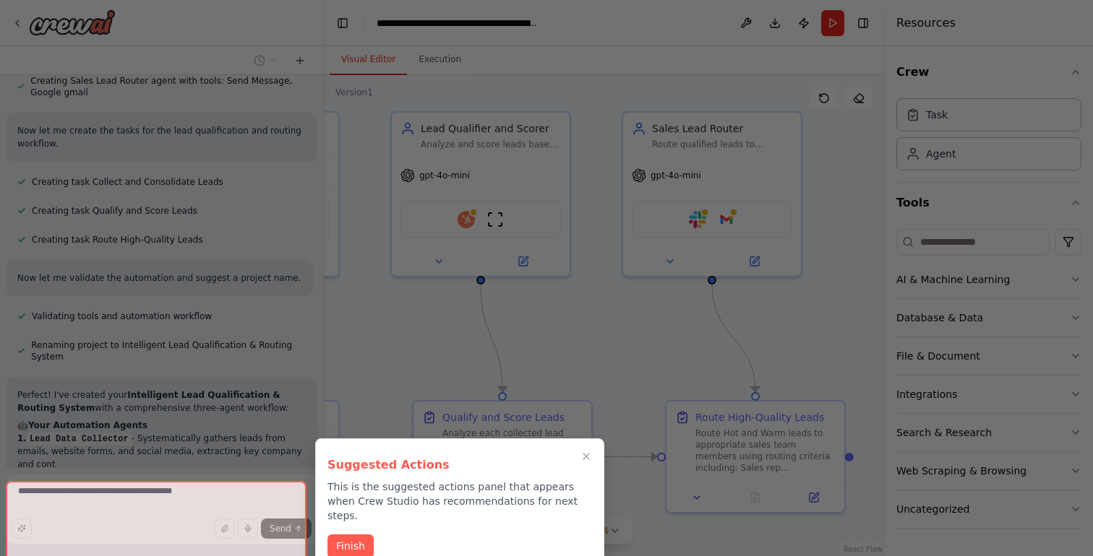
click at [355, 535] on button "Finish" at bounding box center [350, 547] width 46 height 24
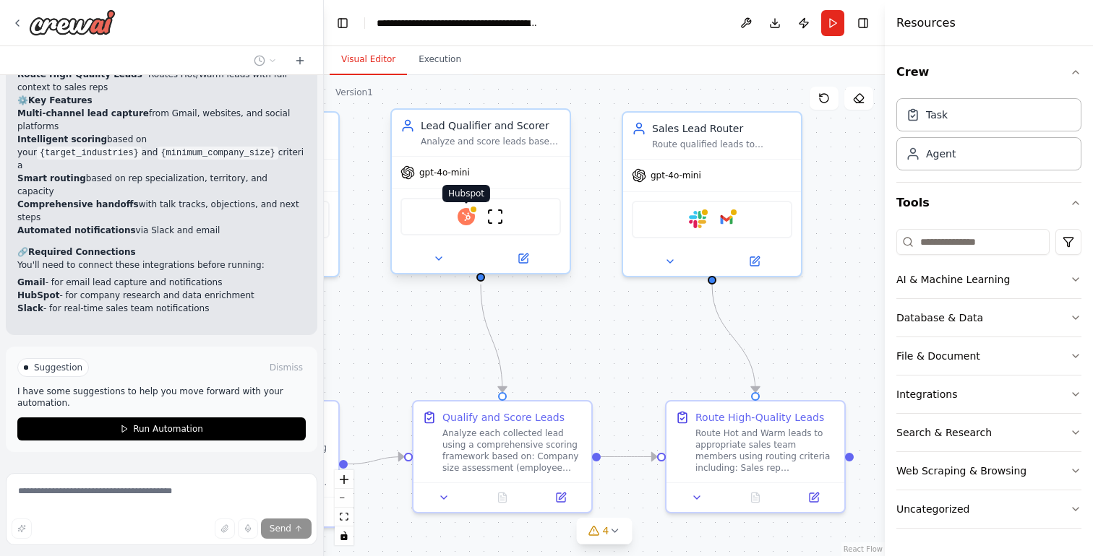
scroll to position [1231, 0]
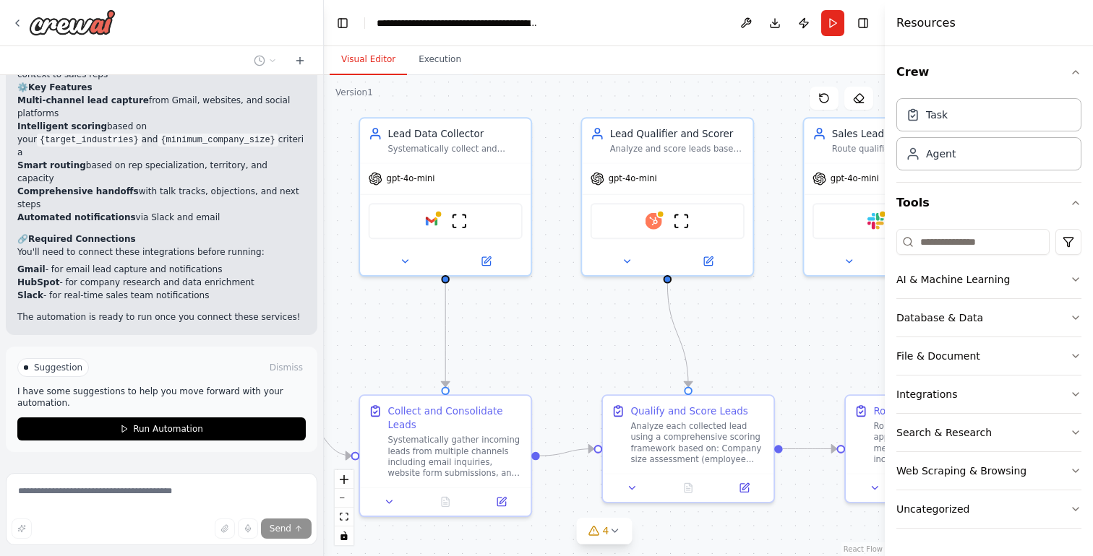
drag, startPoint x: 423, startPoint y: 340, endPoint x: 610, endPoint y: 336, distance: 186.5
click at [610, 336] on div ".deletable-edge-delete-btn { width: 20px; height: 20px; border: 0px solid #ffff…" at bounding box center [604, 315] width 561 height 481
